Goal: Information Seeking & Learning: Learn about a topic

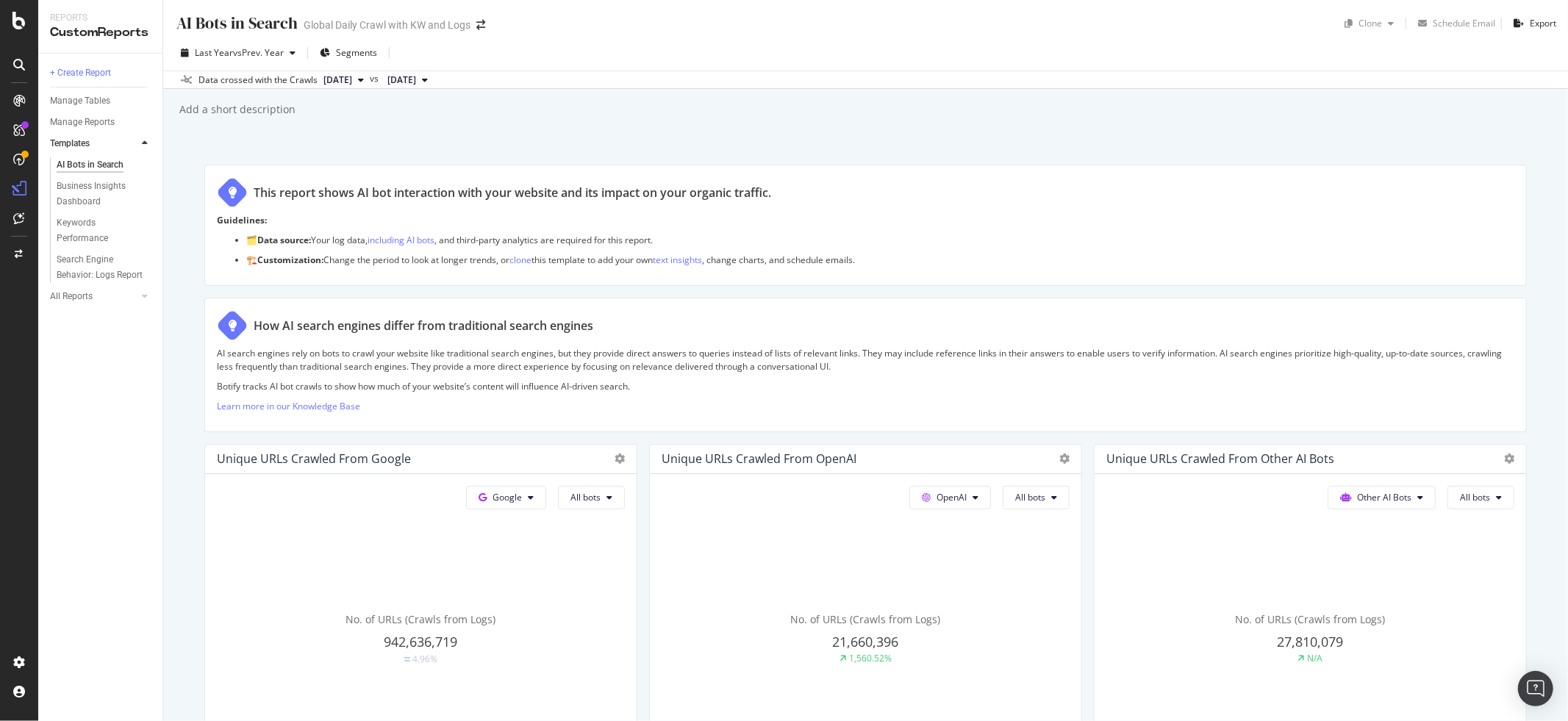
scroll to position [1192, 0]
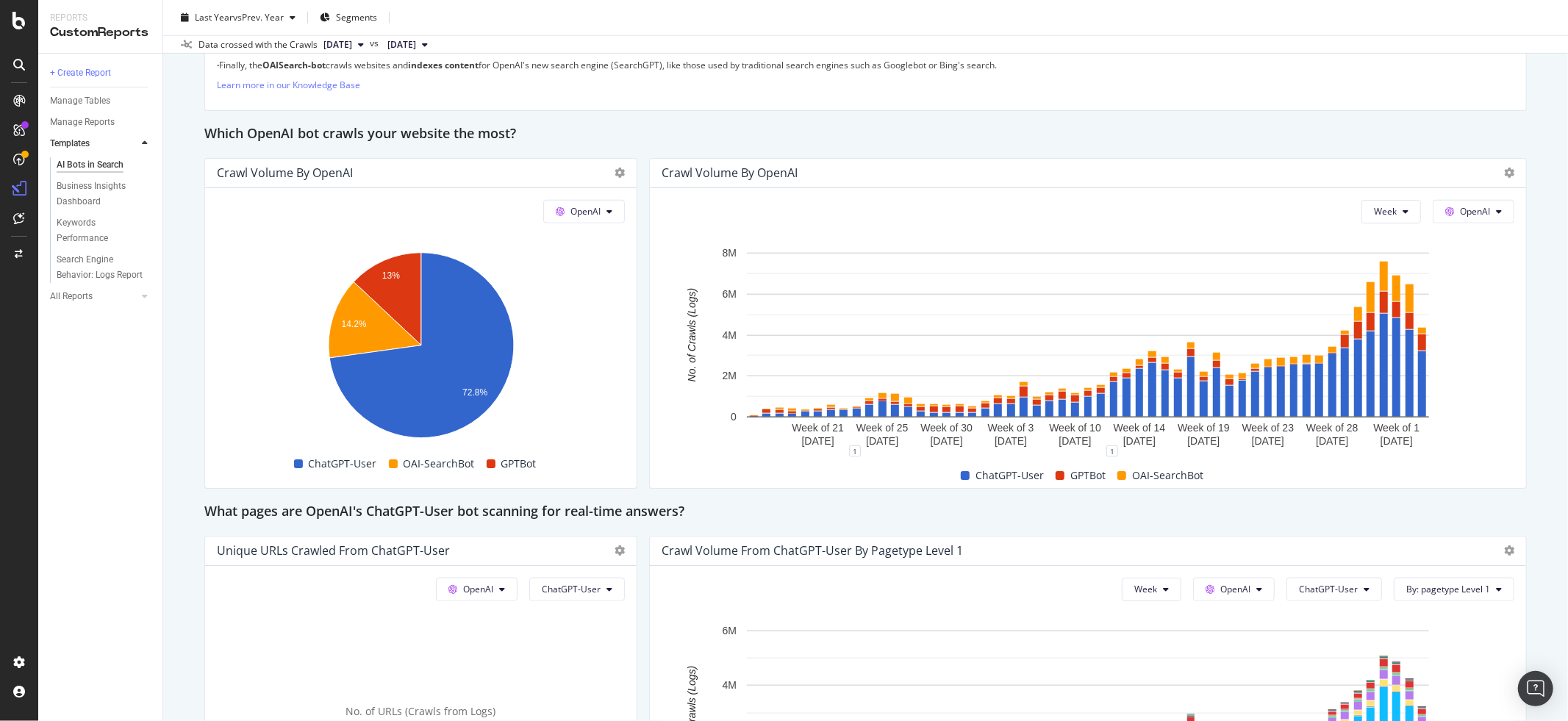
click at [1544, 421] on div "AI Bots in Search AI Bots in Search Global Daily Crawl with KW and Logs Clone S…" at bounding box center [865, 360] width 1405 height 721
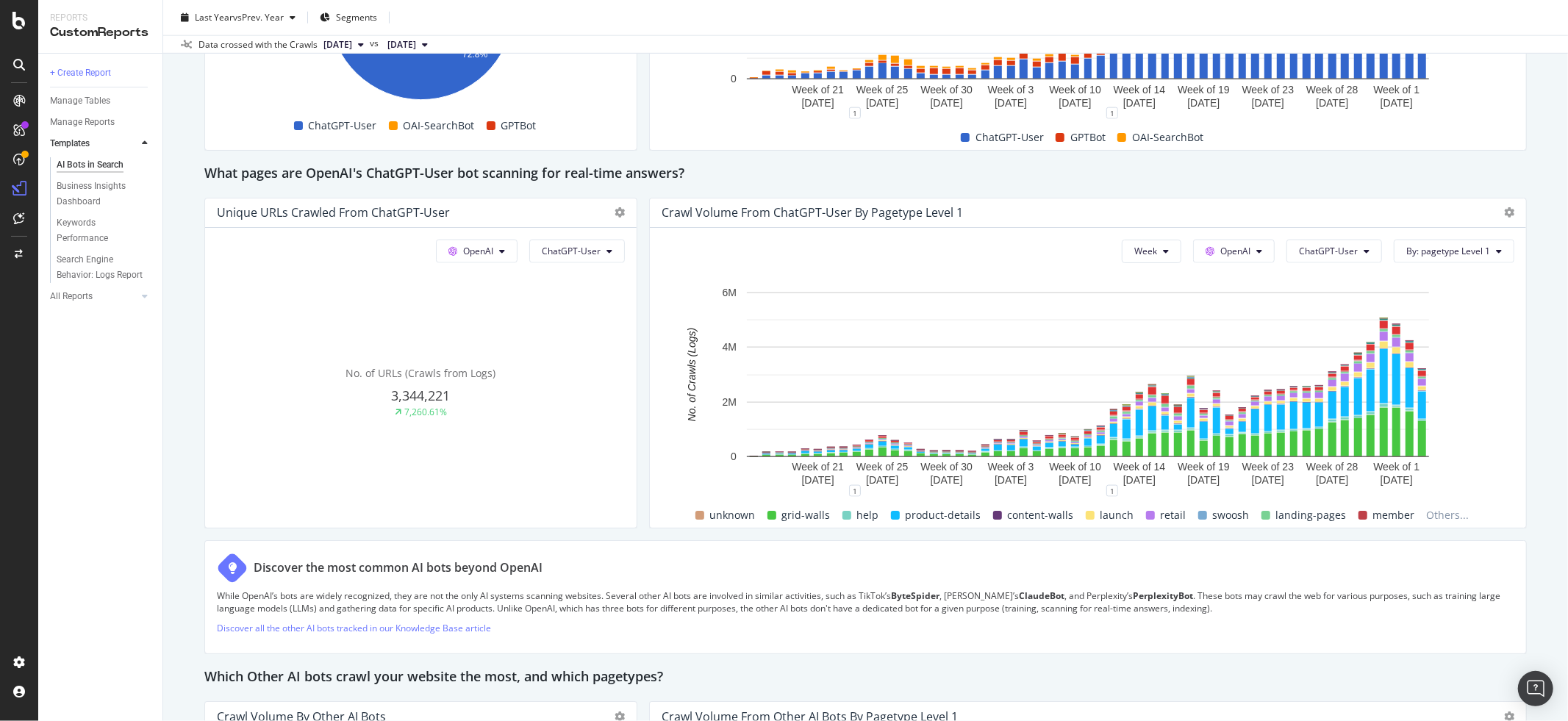
scroll to position [1563, 0]
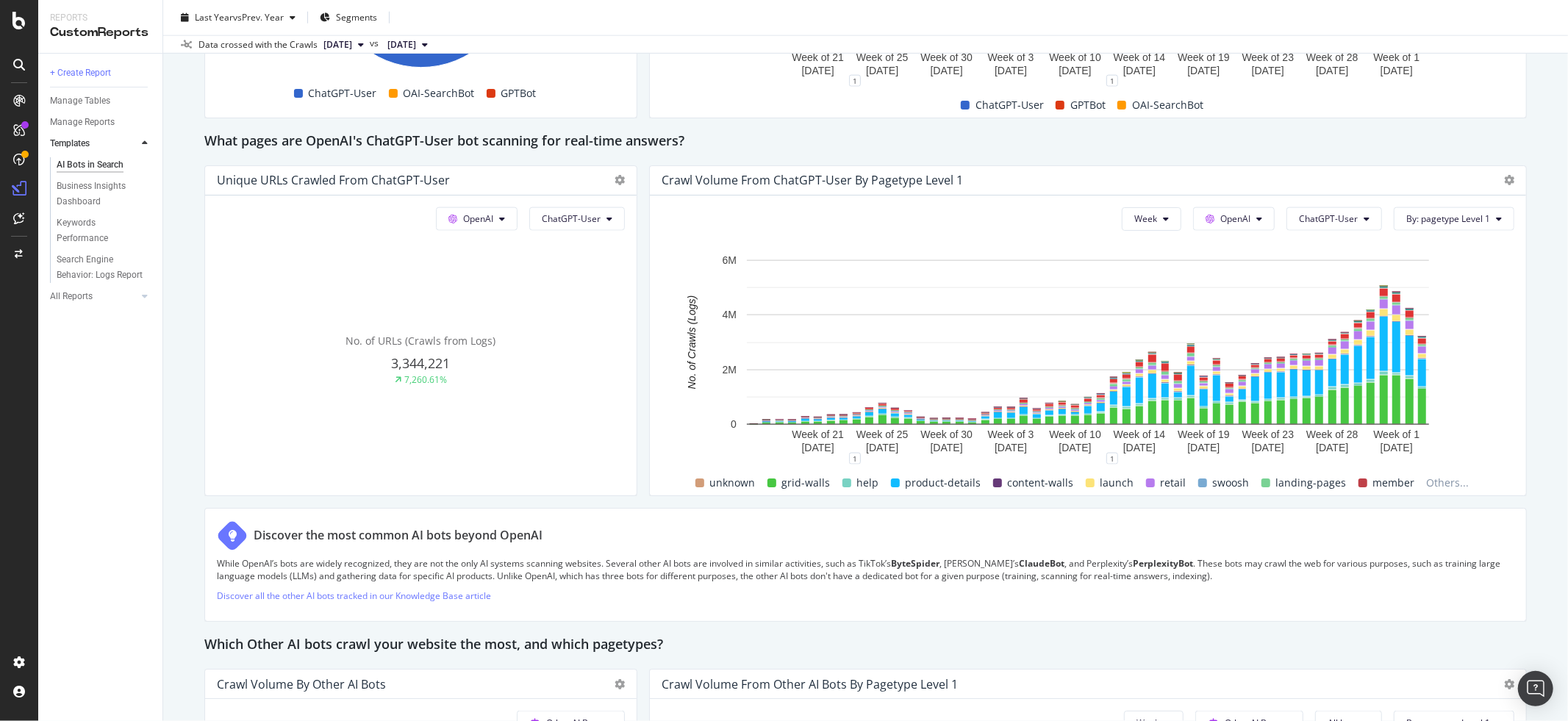
click at [642, 334] on div "This report shows AI bot interaction with your website and its impact on your o…" at bounding box center [865, 18] width 1322 height 2834
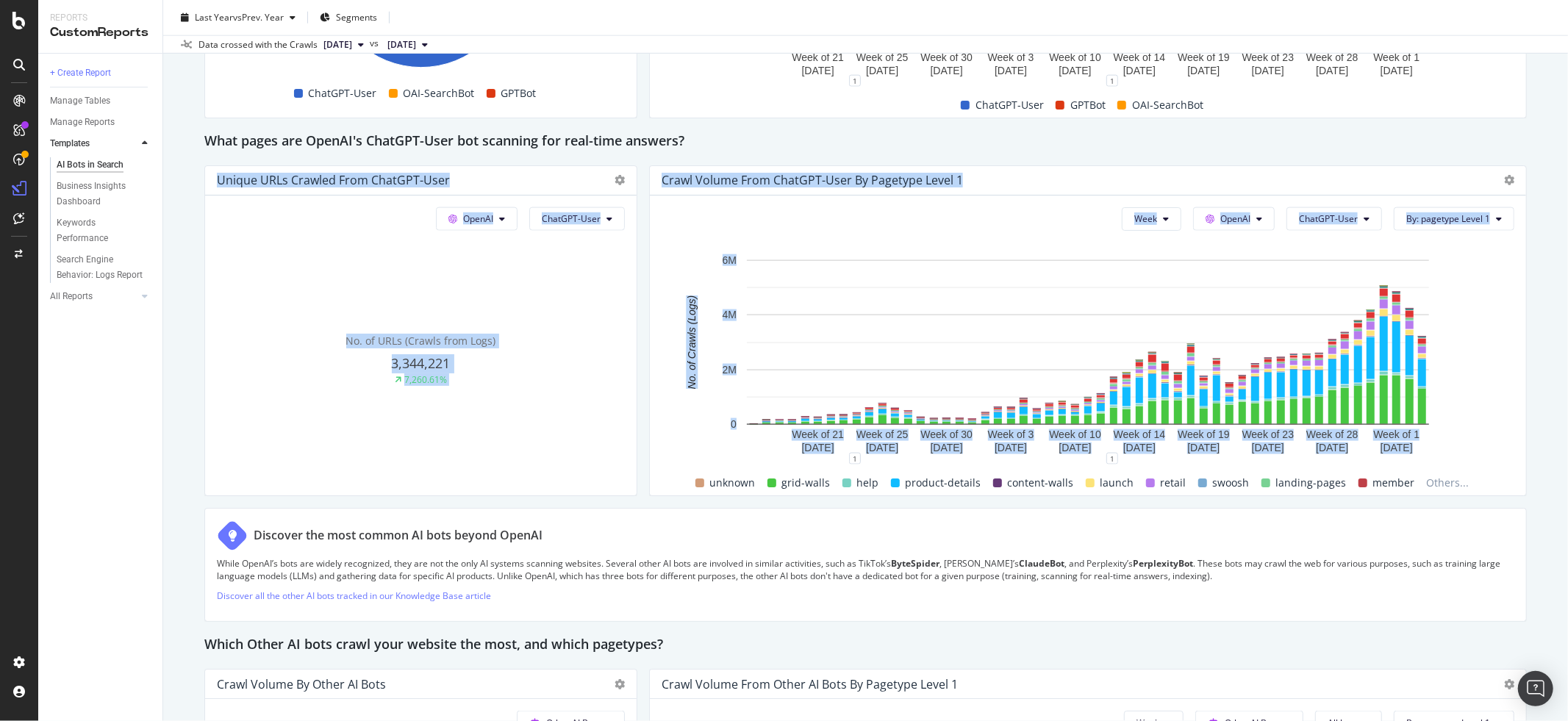
drag, startPoint x: 203, startPoint y: 177, endPoint x: 1538, endPoint y: 460, distance: 1364.7
click at [1538, 460] on div "AI Bots in Search AI Bots in Search Global Daily Crawl with KW and Logs Clone S…" at bounding box center [865, 360] width 1405 height 721
click at [1487, 158] on div "This report shows AI bot interaction with your website and its impact on your o…" at bounding box center [865, 18] width 1322 height 2834
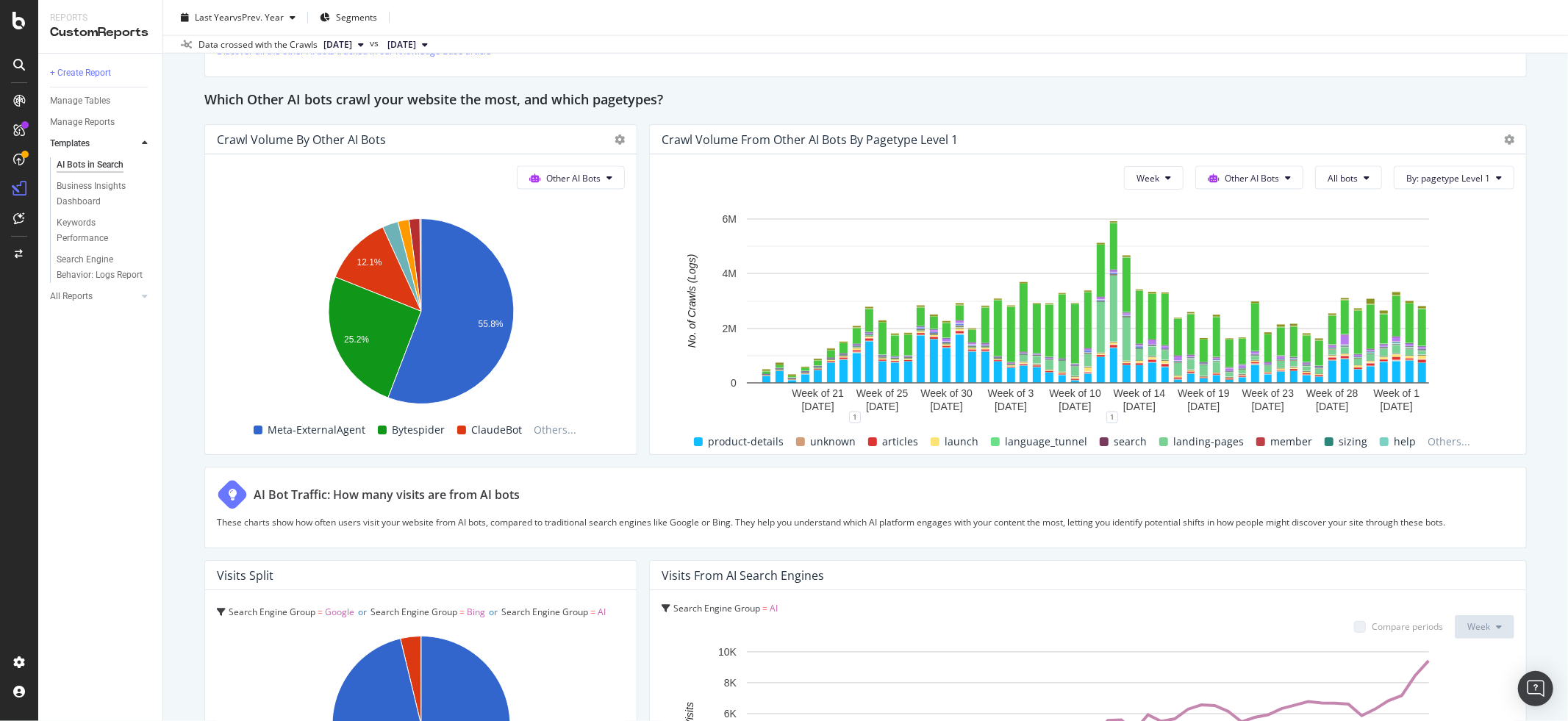
scroll to position [2154, 0]
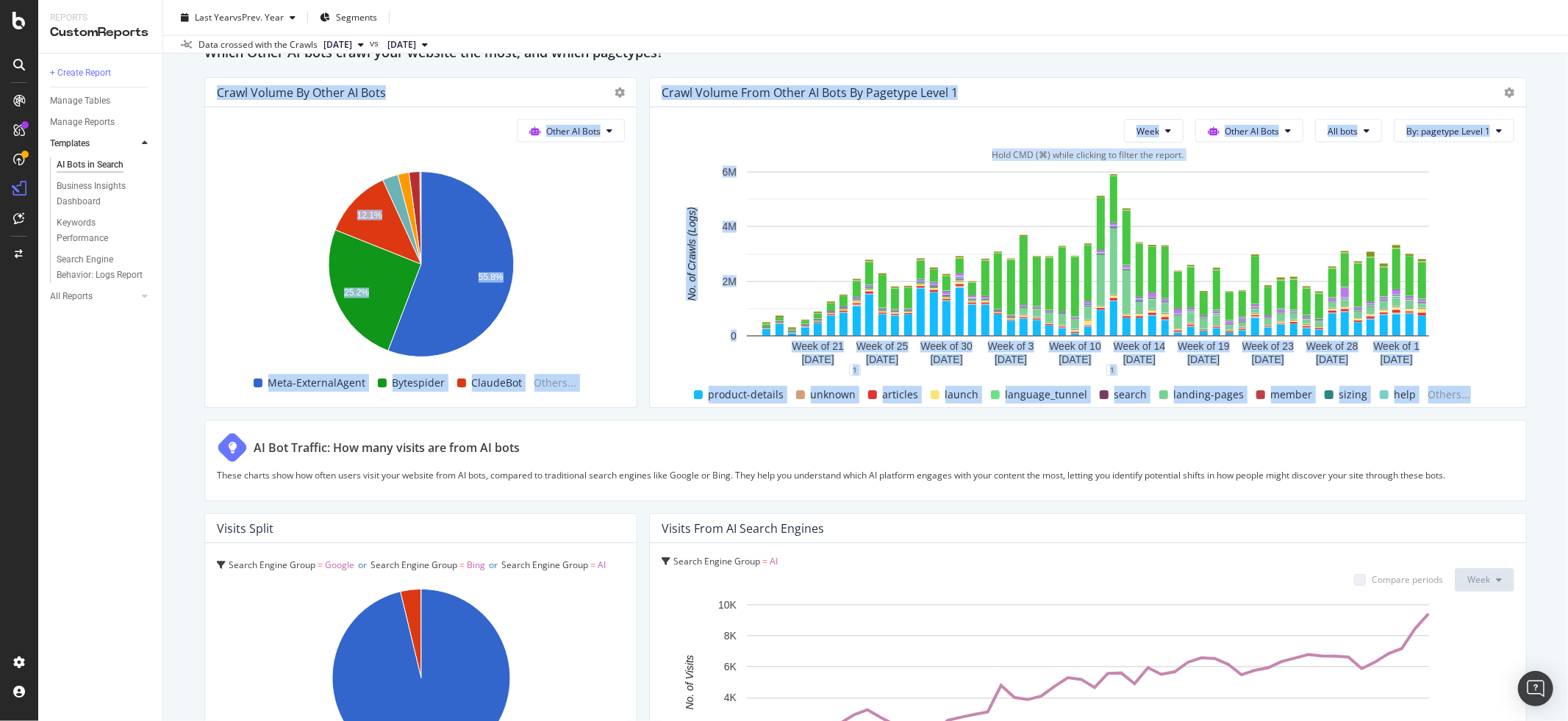
drag, startPoint x: 195, startPoint y: 87, endPoint x: 1507, endPoint y: 389, distance: 1346.3
click at [1507, 389] on div "AI Bots in Search AI Bots in Search Global Daily Crawl with KW and Logs Clone S…" at bounding box center [865, 360] width 1405 height 721
click at [1534, 387] on div "AI Bots in Search AI Bots in Search Global Daily Crawl with KW and Logs Clone S…" at bounding box center [865, 360] width 1405 height 721
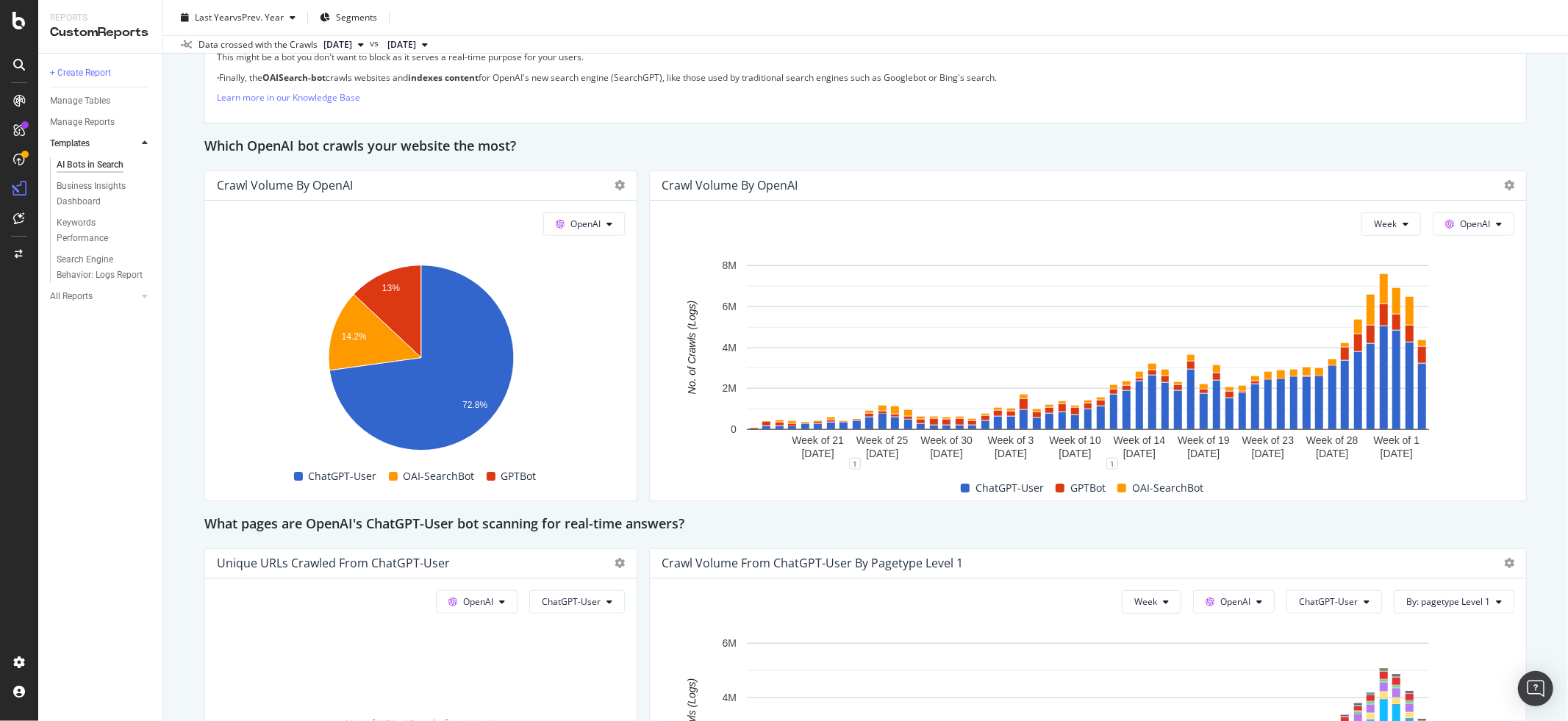
scroll to position [1182, 0]
